Goal: Task Accomplishment & Management: Use online tool/utility

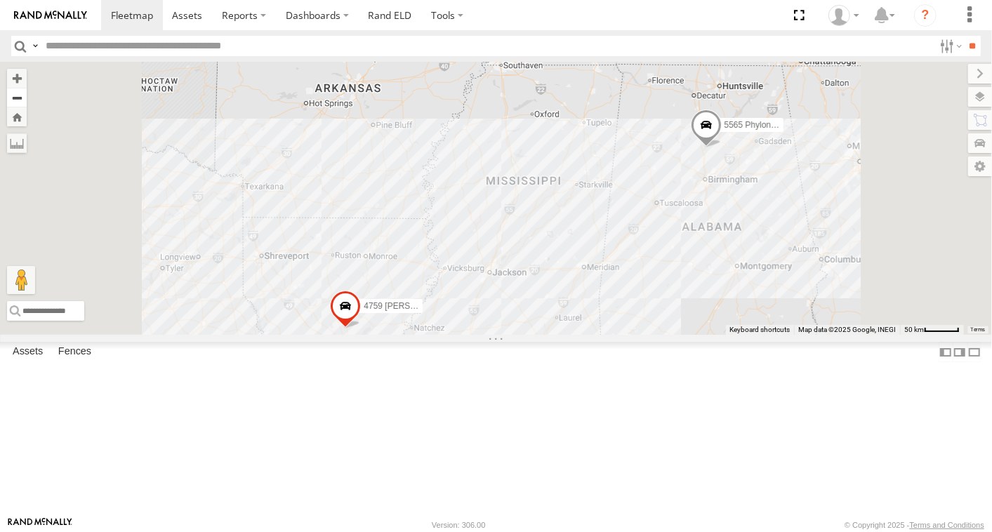
click at [27, 98] on button "Zoom out" at bounding box center [17, 98] width 20 height 20
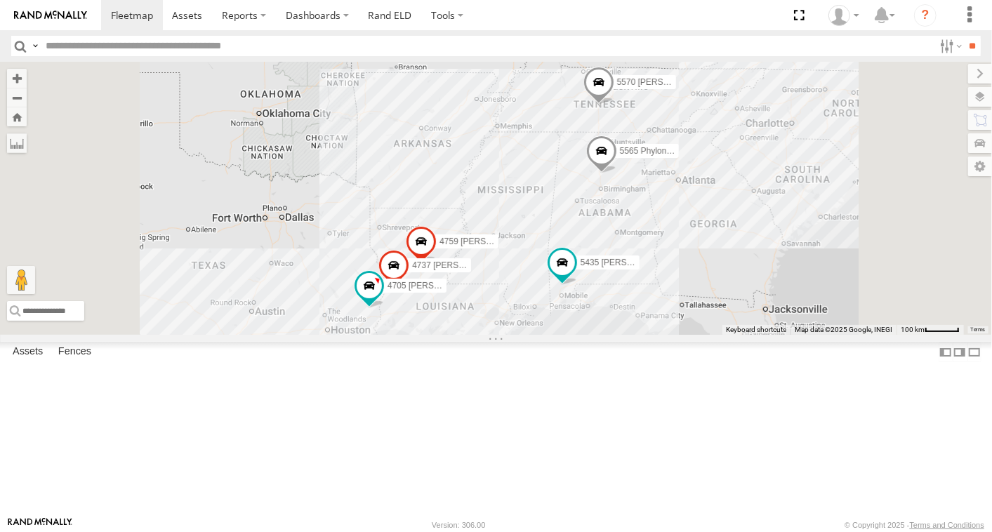
click at [614, 105] on span at bounding box center [598, 86] width 31 height 38
click at [617, 173] on span at bounding box center [601, 154] width 31 height 38
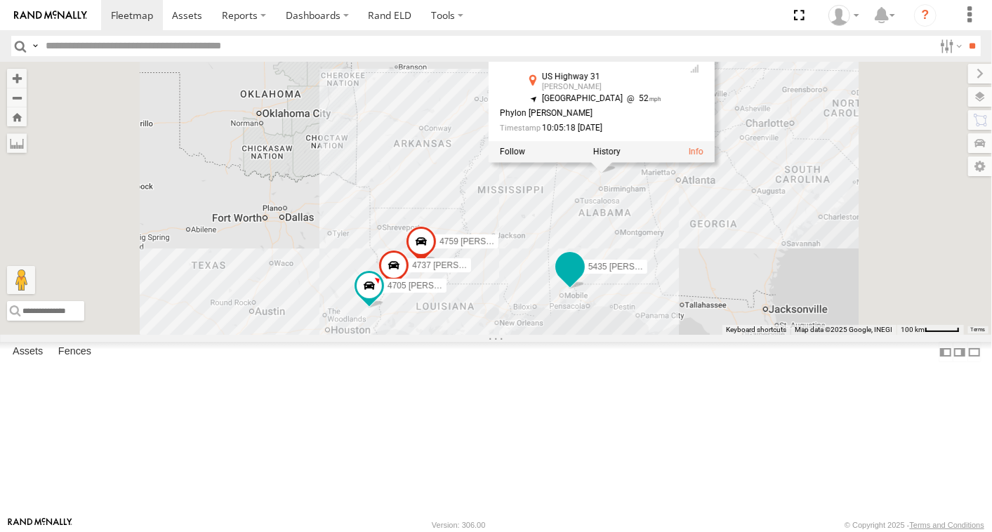
click at [582, 279] on span at bounding box center [569, 265] width 25 height 25
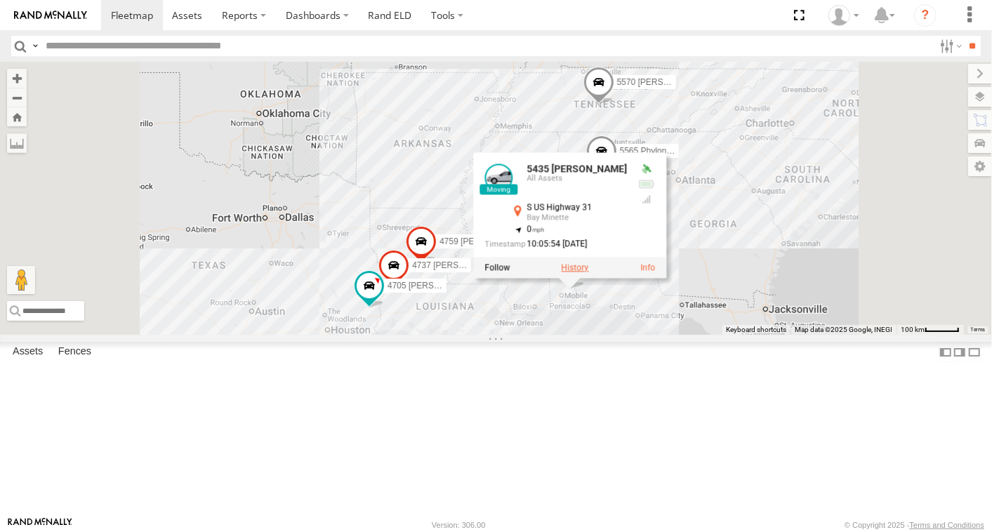
click at [588, 272] on label at bounding box center [574, 268] width 27 height 10
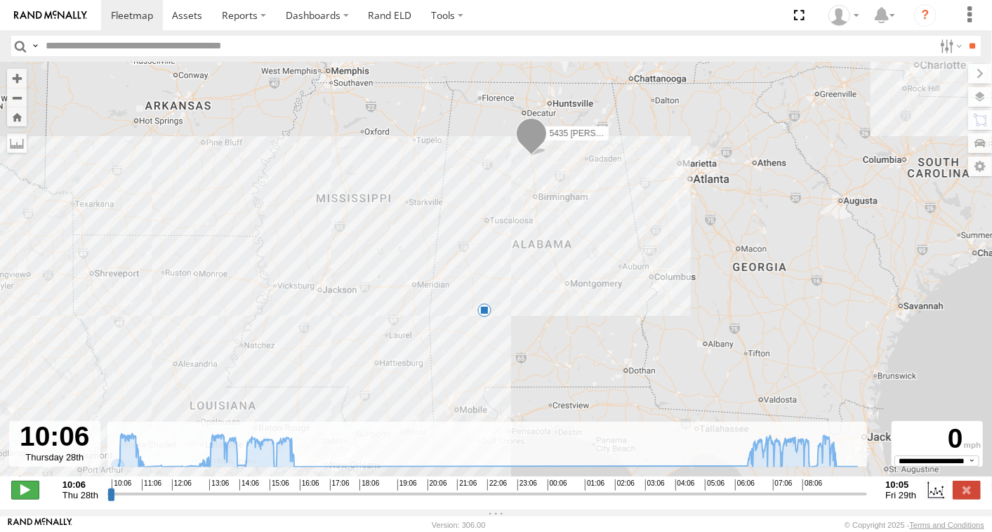
click at [25, 493] on span at bounding box center [25, 490] width 28 height 18
click at [24, 496] on span at bounding box center [25, 490] width 28 height 18
drag, startPoint x: 112, startPoint y: 496, endPoint x: 293, endPoint y: 511, distance: 181.1
click at [293, 501] on input "range" at bounding box center [487, 493] width 760 height 13
type input "**********"
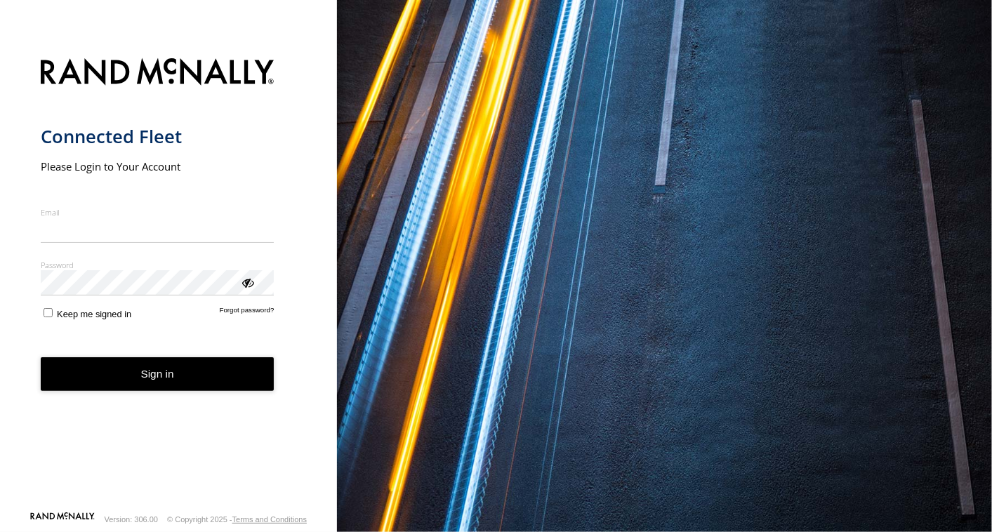
type input "**********"
click at [204, 386] on button "Sign in" at bounding box center [158, 374] width 234 height 34
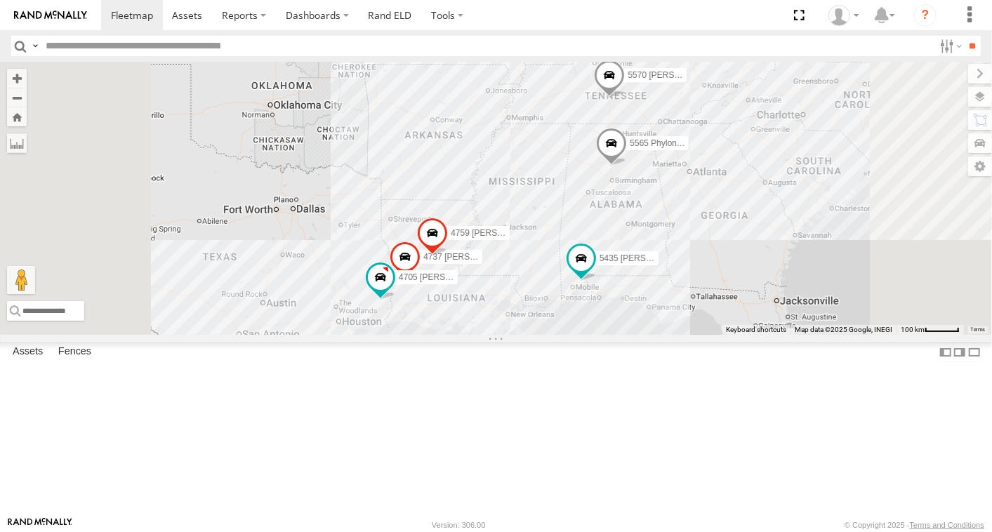
click at [421, 279] on span at bounding box center [405, 261] width 31 height 38
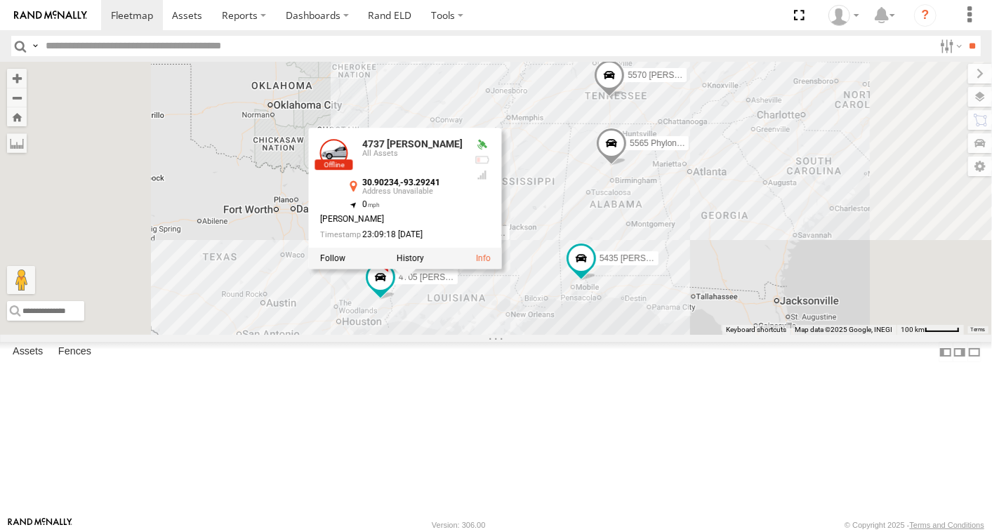
click at [589, 204] on div "5565 Phylon Hatfield 4737 William Reid 5435 James McGilberry 5570 Randall Hamm …" at bounding box center [496, 198] width 992 height 273
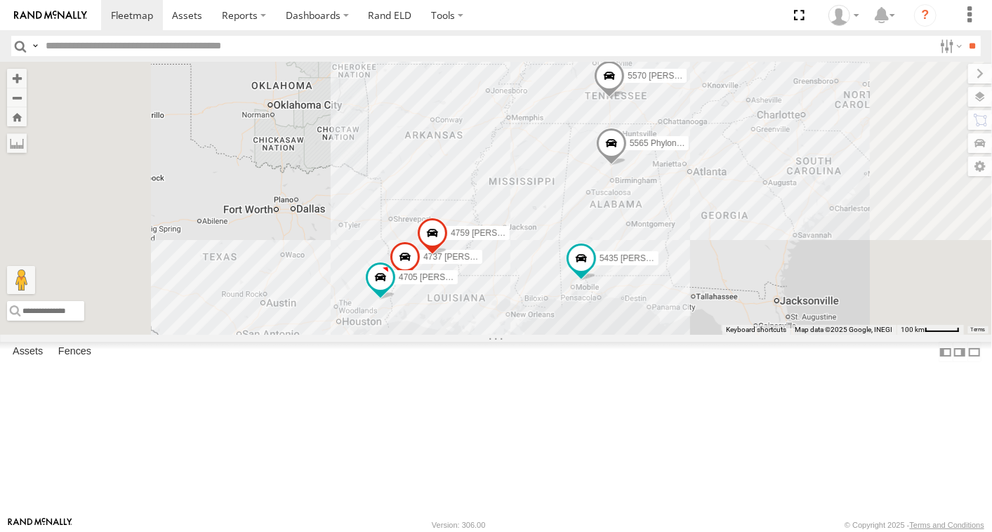
click at [626, 166] on span at bounding box center [610, 147] width 31 height 38
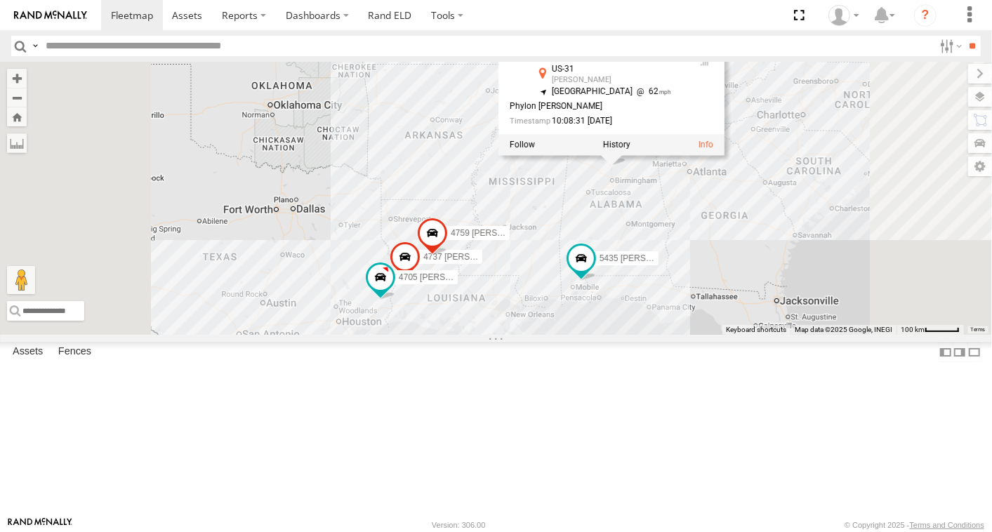
click at [630, 150] on label at bounding box center [615, 145] width 27 height 10
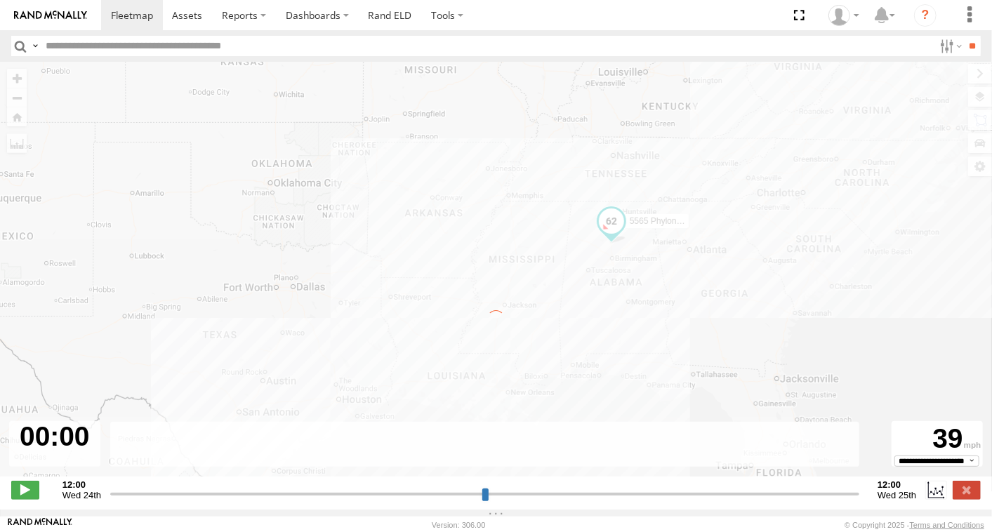
type input "**********"
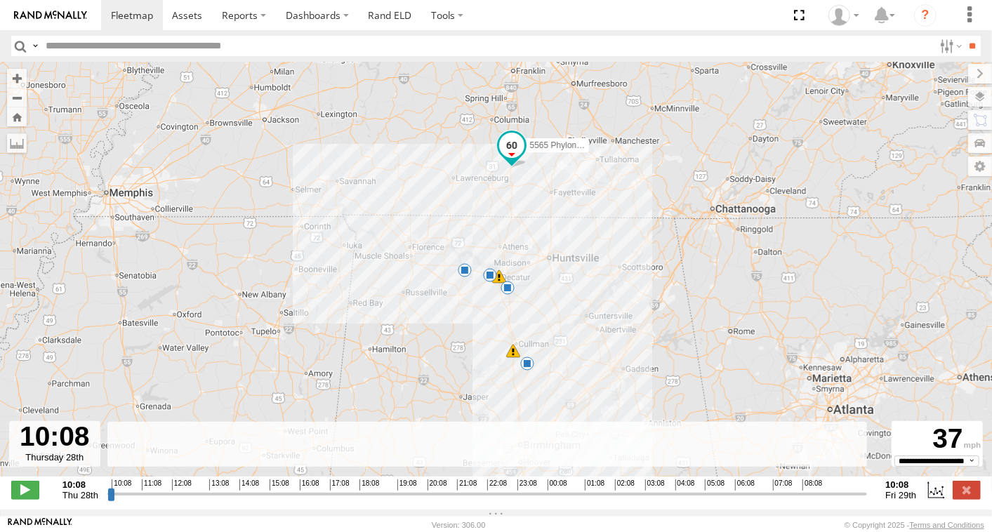
click at [499, 279] on span at bounding box center [499, 277] width 14 height 14
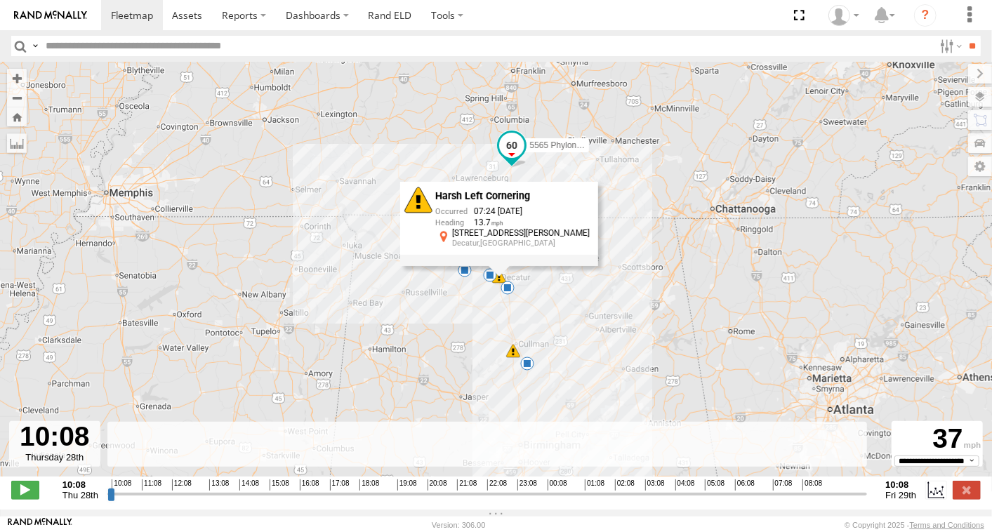
click at [507, 266] on div "Harsh Left Cornering 07:24 08/29/2025 13.7 603 Wilson St NE Decatur,AL" at bounding box center [499, 224] width 198 height 84
